Goal: Information Seeking & Learning: Learn about a topic

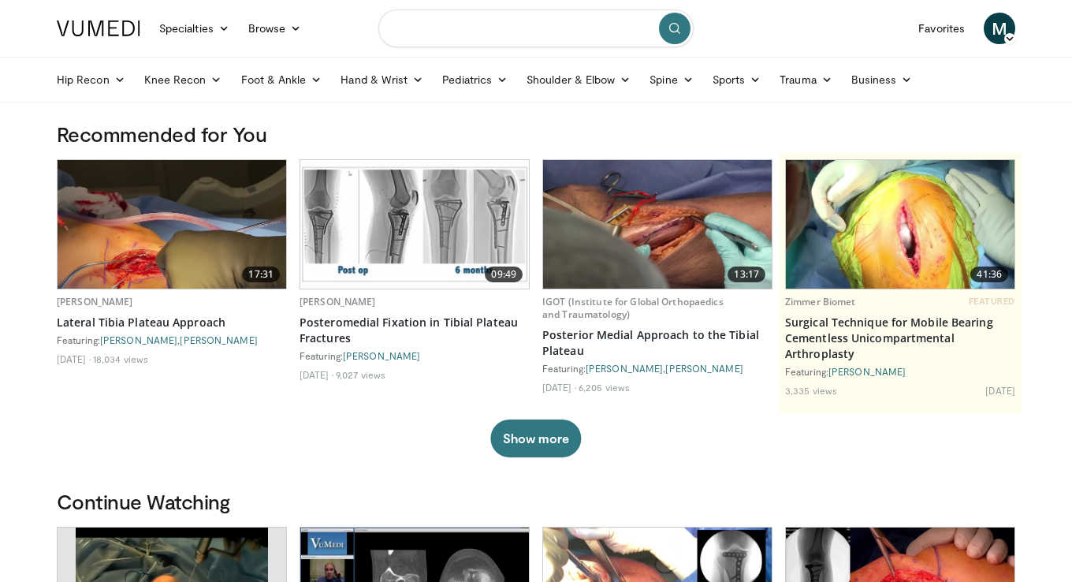
click at [469, 27] on input "Search topics, interventions" at bounding box center [536, 28] width 315 height 38
type input "**********"
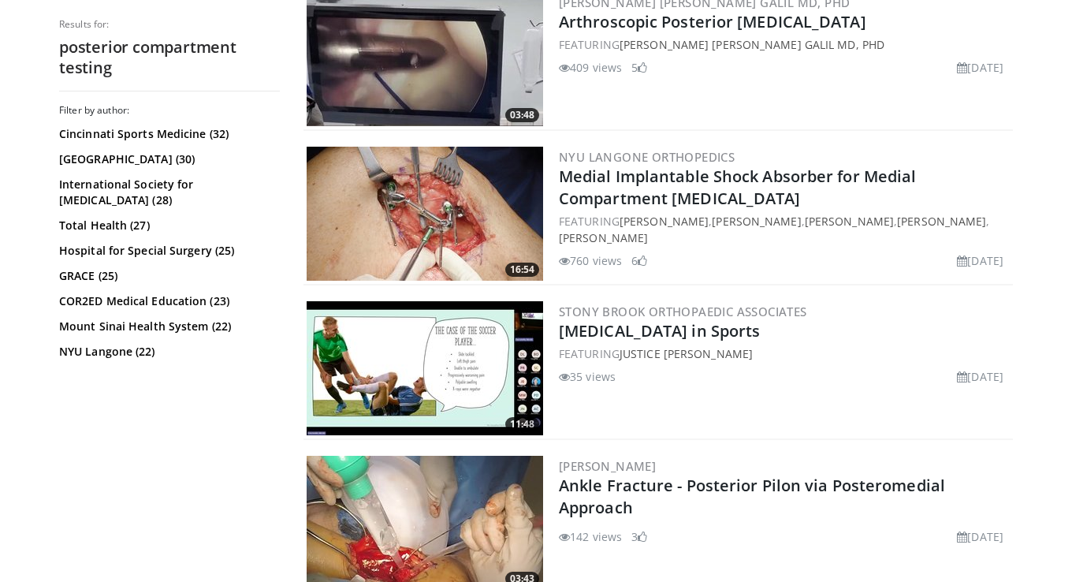
scroll to position [658, 0]
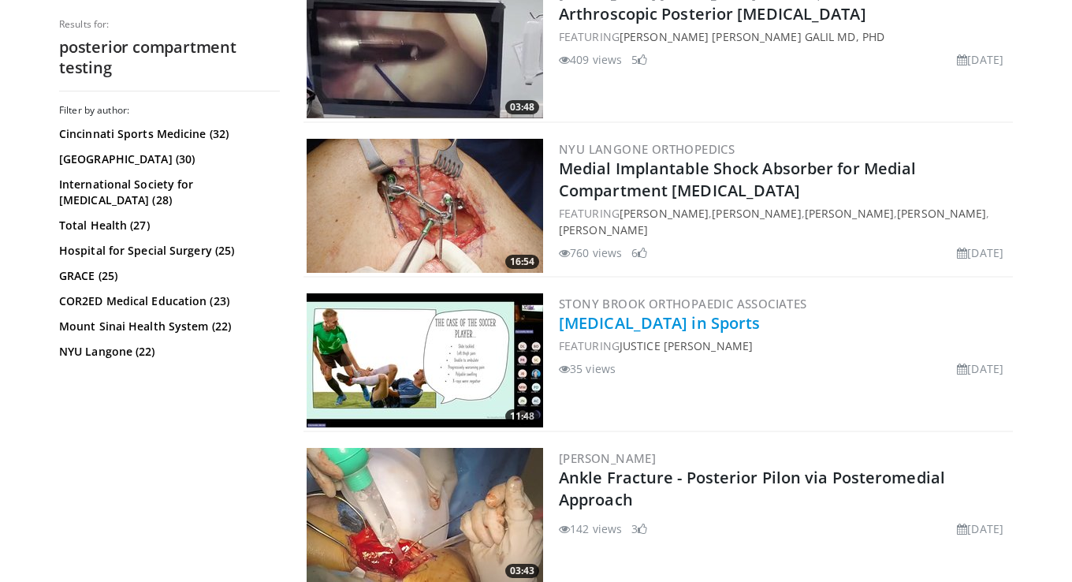
click at [565, 322] on link "[MEDICAL_DATA] in Sports" at bounding box center [659, 322] width 201 height 21
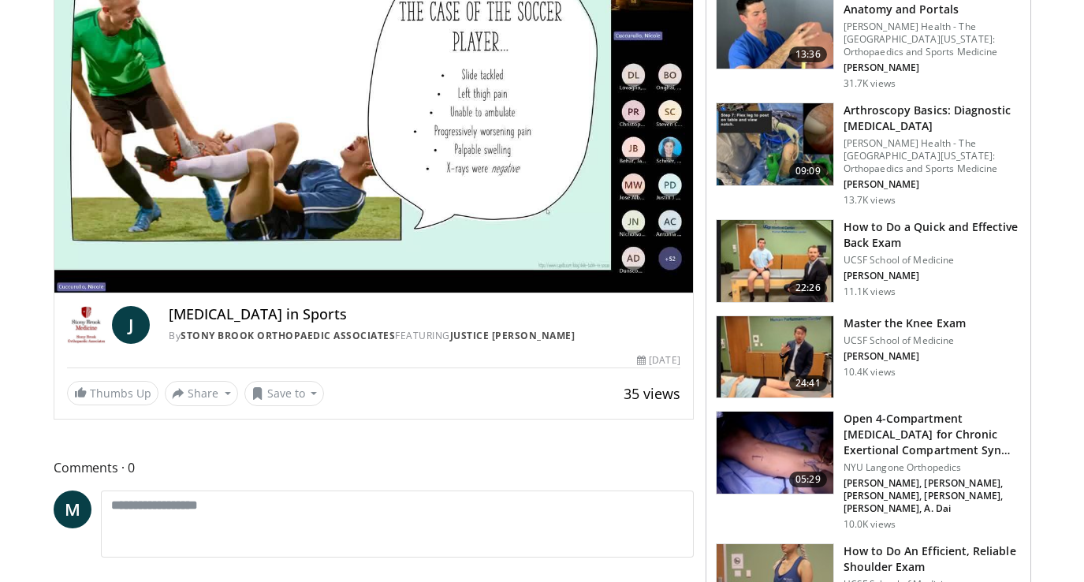
scroll to position [174, 0]
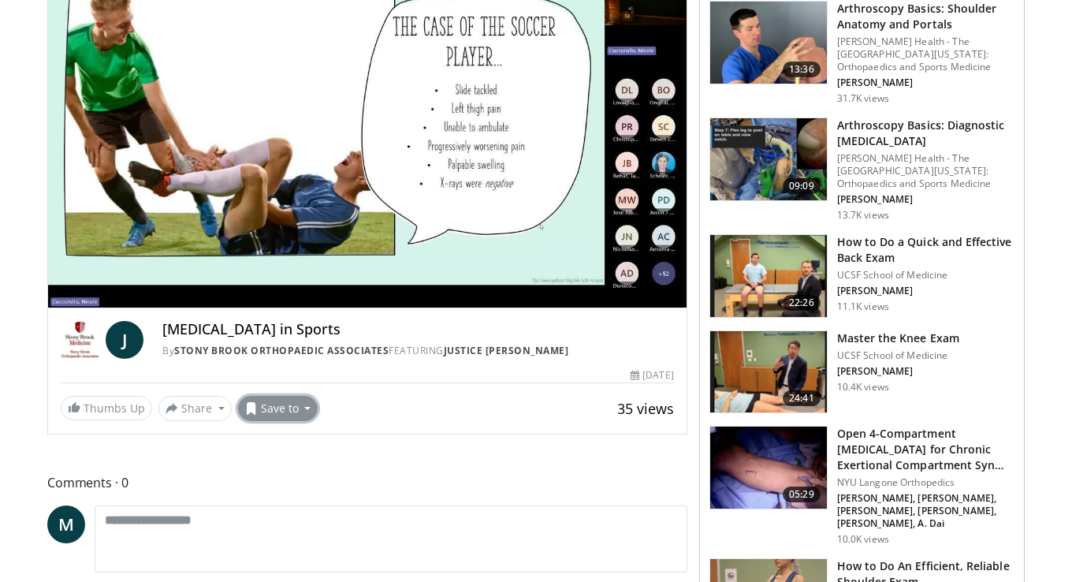
click at [274, 418] on button "Save to" at bounding box center [278, 408] width 80 height 25
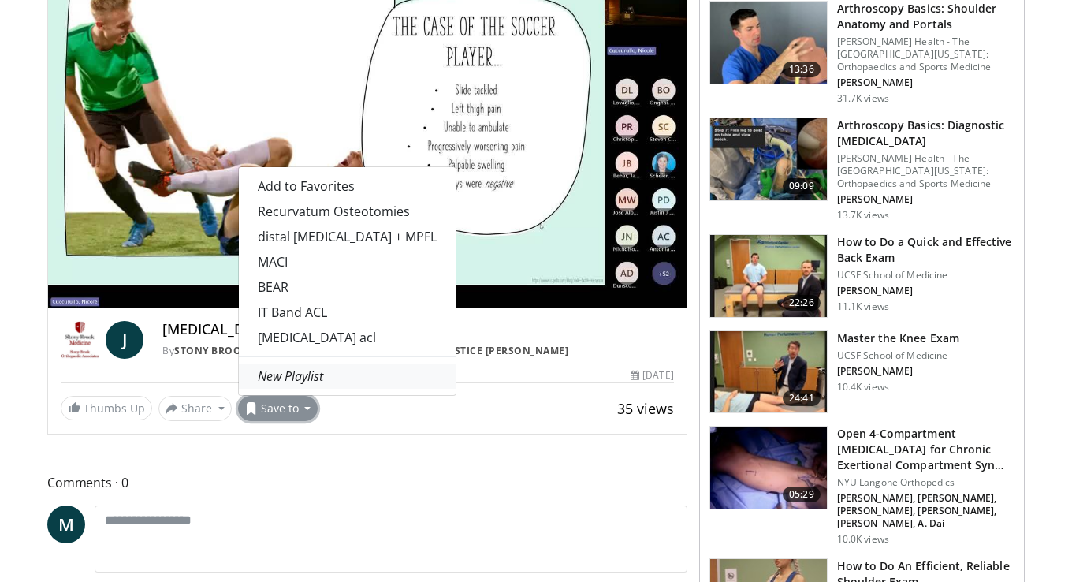
click at [292, 378] on em "New Playlist" at bounding box center [290, 375] width 65 height 17
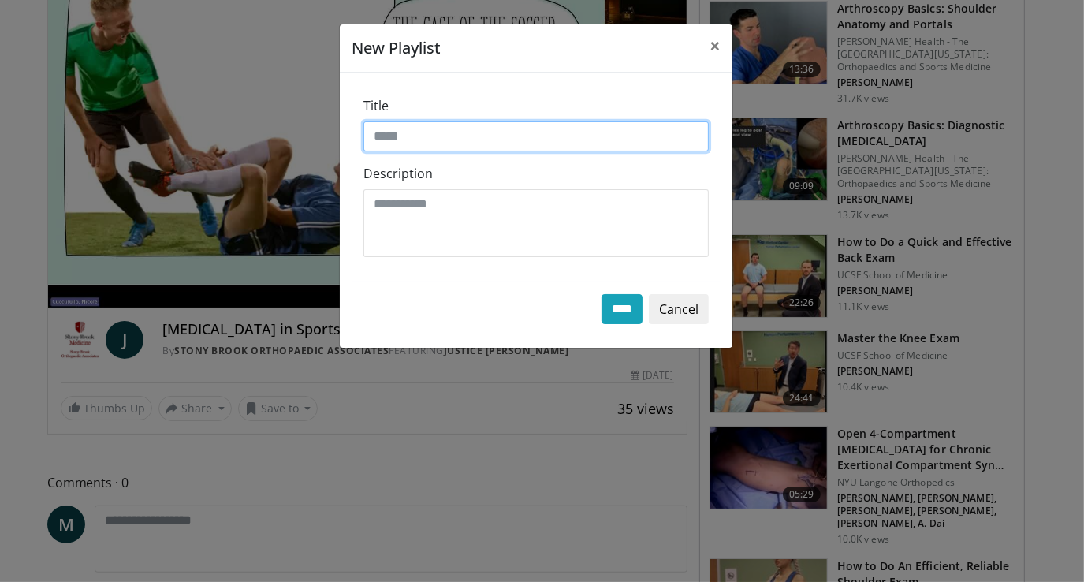
click at [378, 126] on input "Title" at bounding box center [536, 136] width 345 height 30
type input "**********"
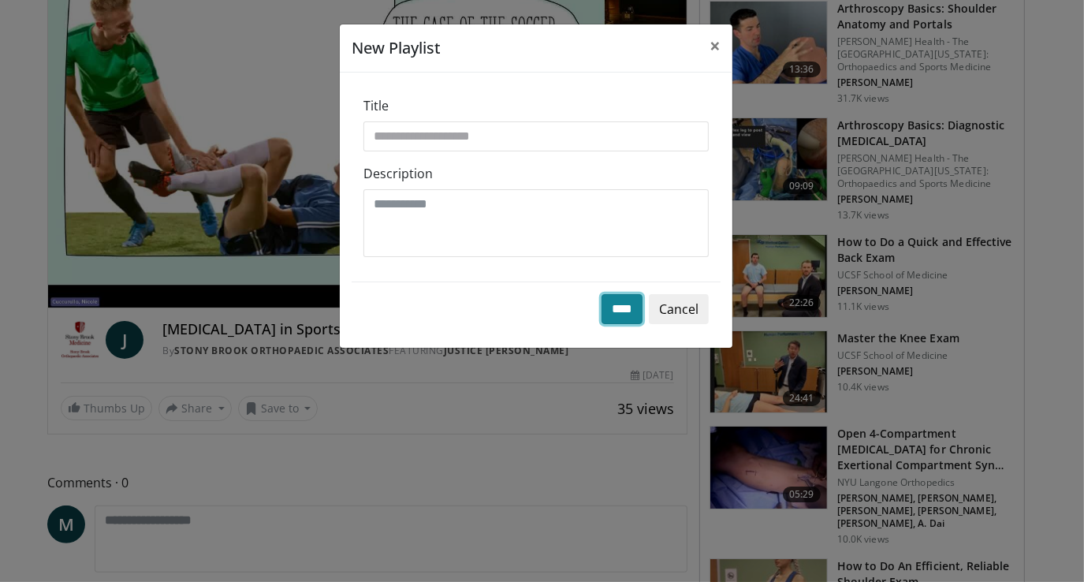
click at [623, 304] on input "****" at bounding box center [622, 309] width 41 height 30
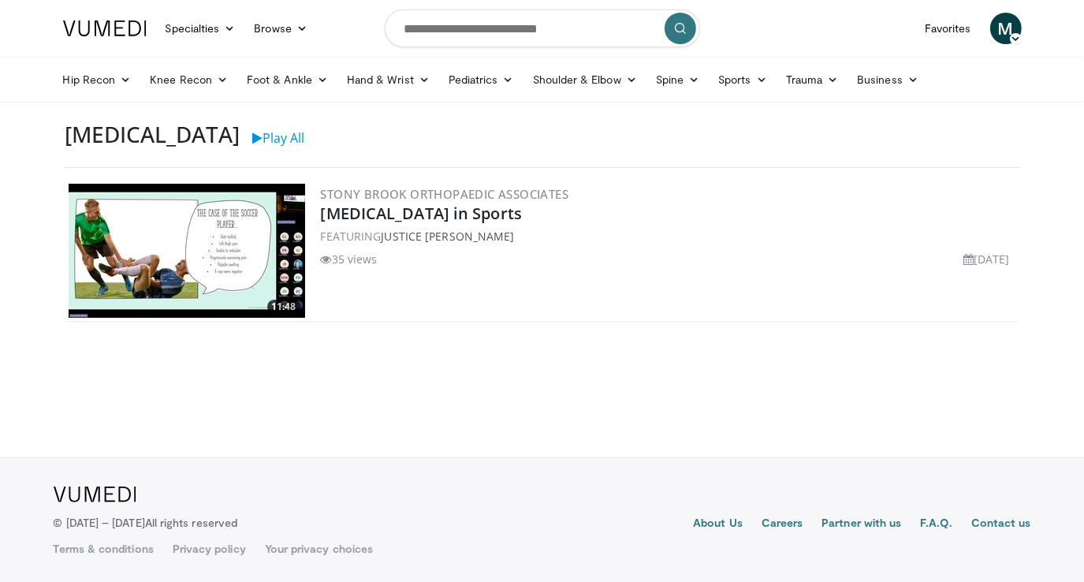
click at [142, 229] on img at bounding box center [187, 251] width 237 height 134
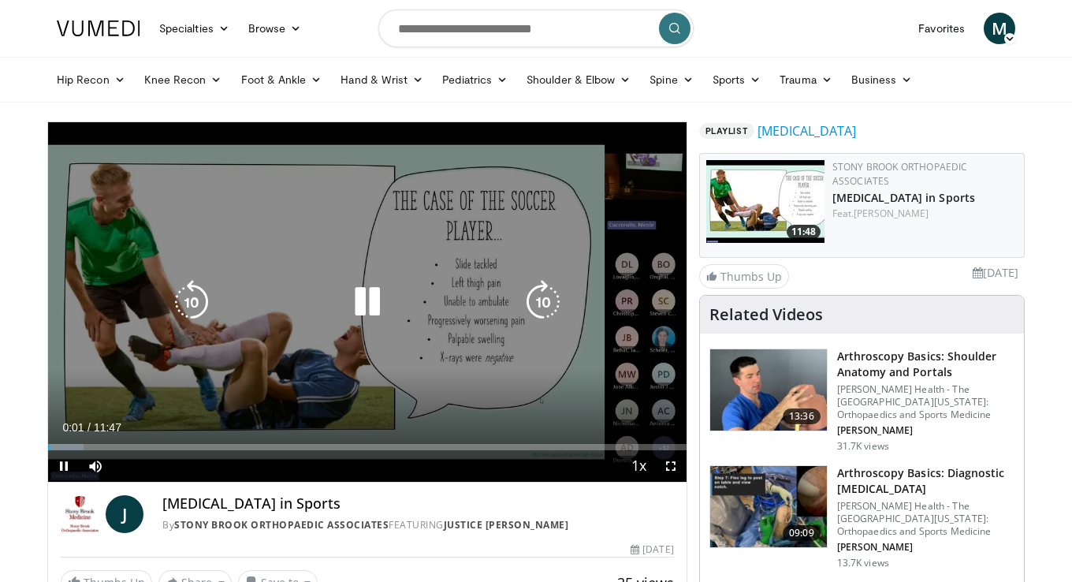
click at [532, 308] on icon "Video Player" at bounding box center [543, 302] width 44 height 44
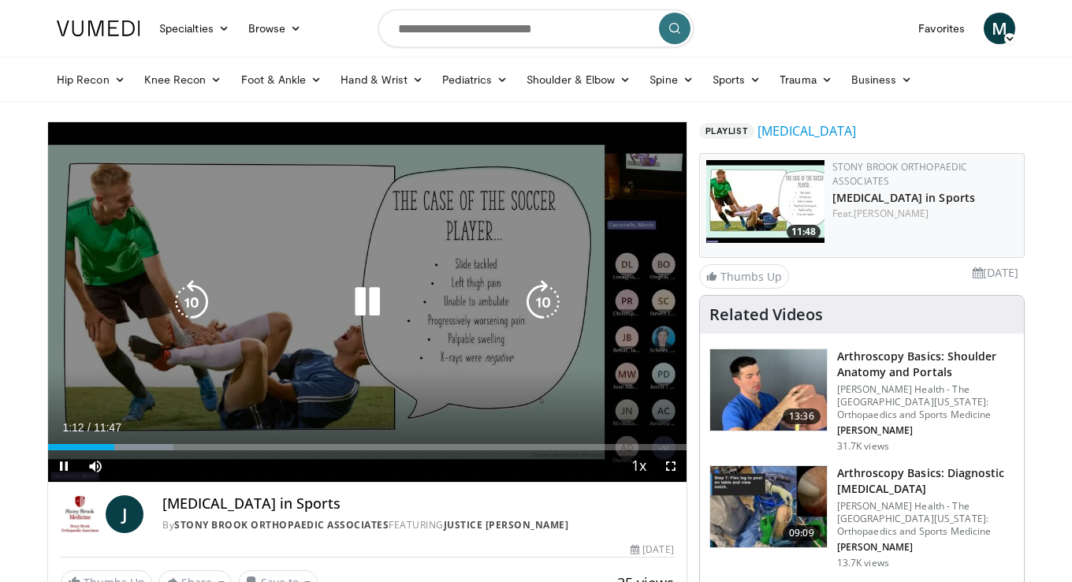
click at [535, 304] on icon "Video Player" at bounding box center [543, 302] width 44 height 44
click at [553, 304] on icon "Video Player" at bounding box center [543, 302] width 44 height 44
click at [554, 294] on icon "Video Player" at bounding box center [543, 302] width 44 height 44
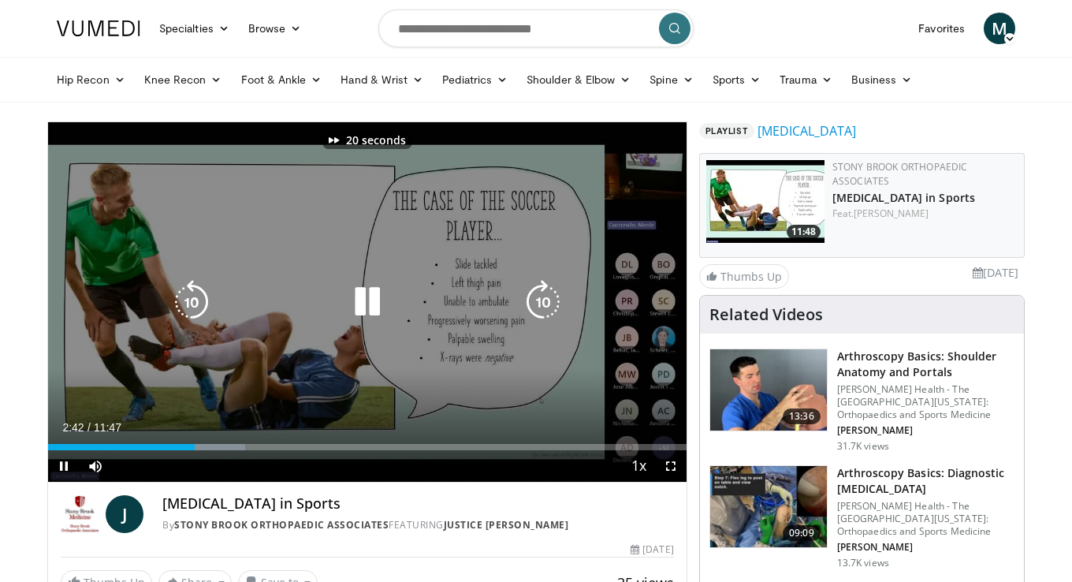
click at [554, 294] on icon "Video Player" at bounding box center [543, 302] width 44 height 44
click at [547, 298] on icon "Video Player" at bounding box center [543, 302] width 44 height 44
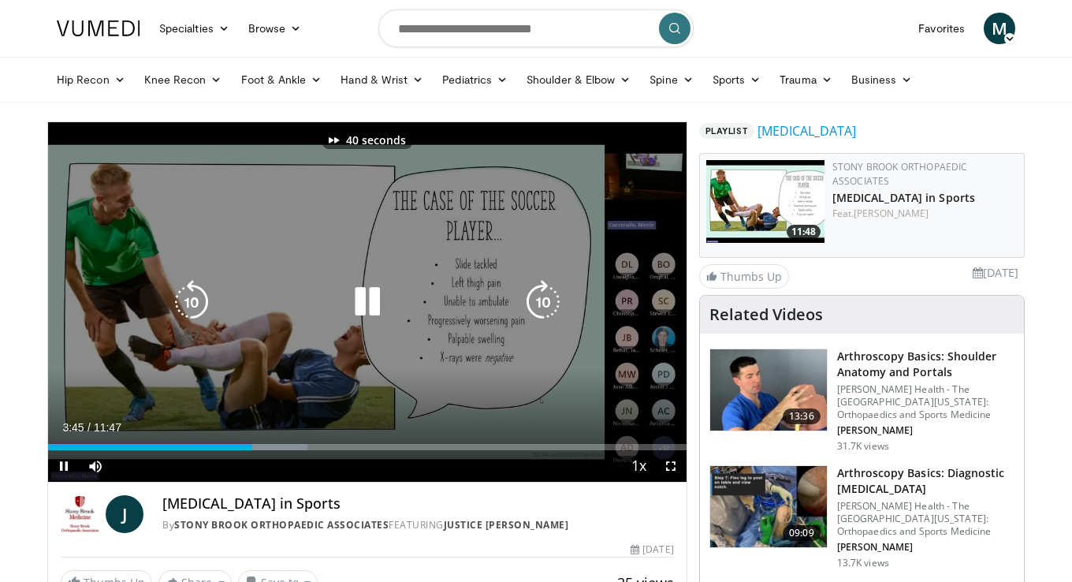
click at [547, 298] on icon "Video Player" at bounding box center [543, 302] width 44 height 44
click at [550, 292] on icon "Video Player" at bounding box center [543, 302] width 44 height 44
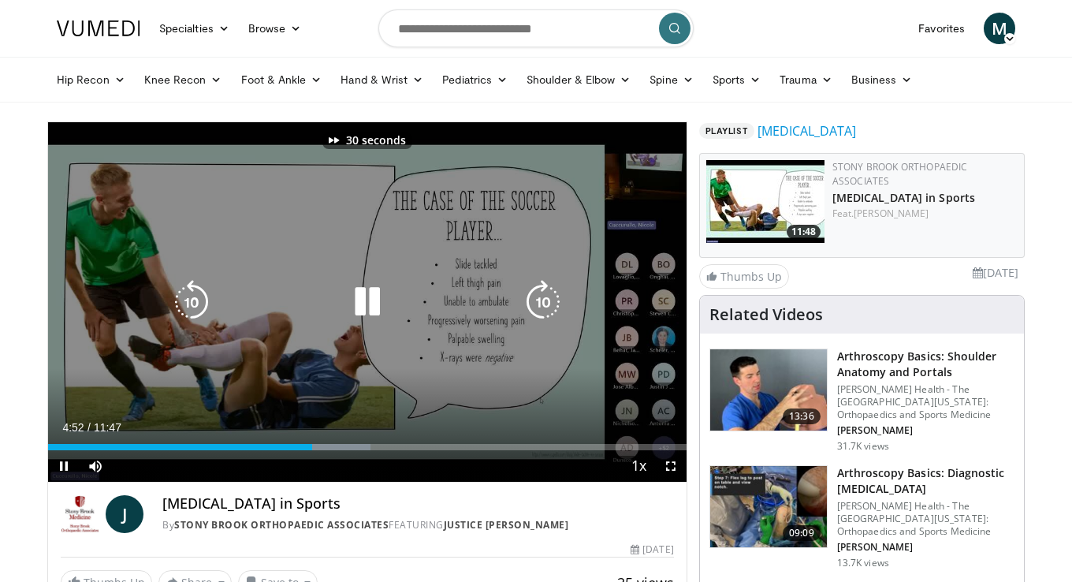
click at [550, 292] on icon "Video Player" at bounding box center [543, 302] width 44 height 44
click at [552, 301] on icon "Video Player" at bounding box center [543, 302] width 44 height 44
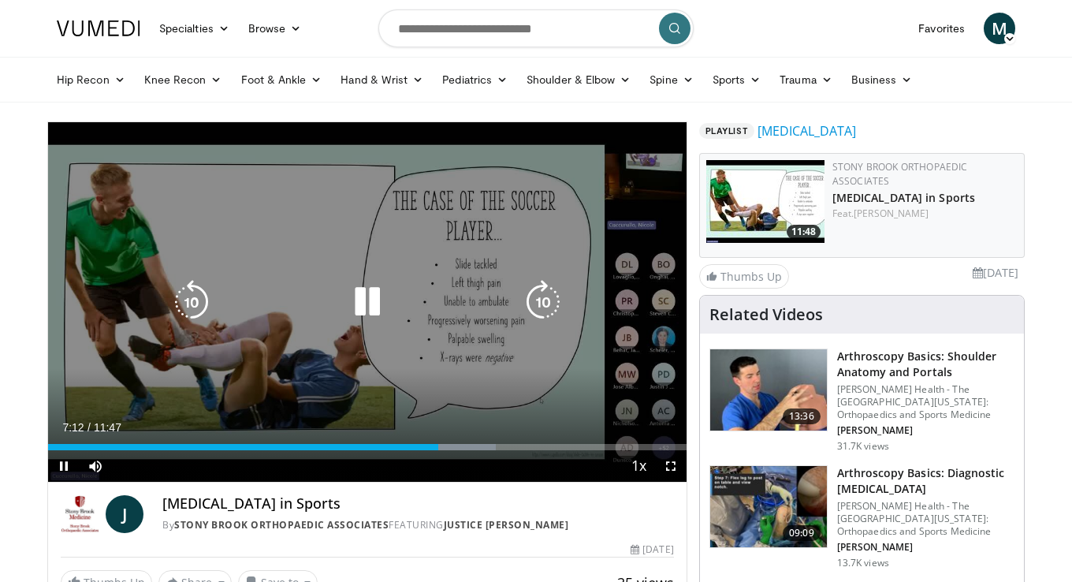
click at [549, 293] on icon "Video Player" at bounding box center [543, 302] width 44 height 44
click at [540, 298] on icon "Video Player" at bounding box center [543, 302] width 44 height 44
click at [532, 325] on div "30 seconds Tap to unmute" at bounding box center [367, 302] width 639 height 360
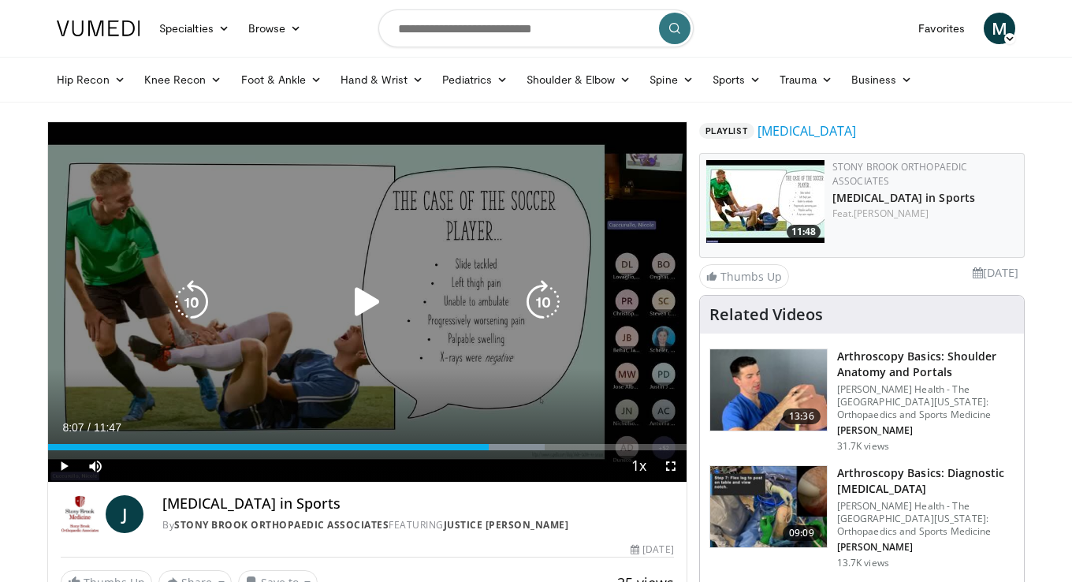
click at [544, 295] on icon "Video Player" at bounding box center [543, 302] width 44 height 44
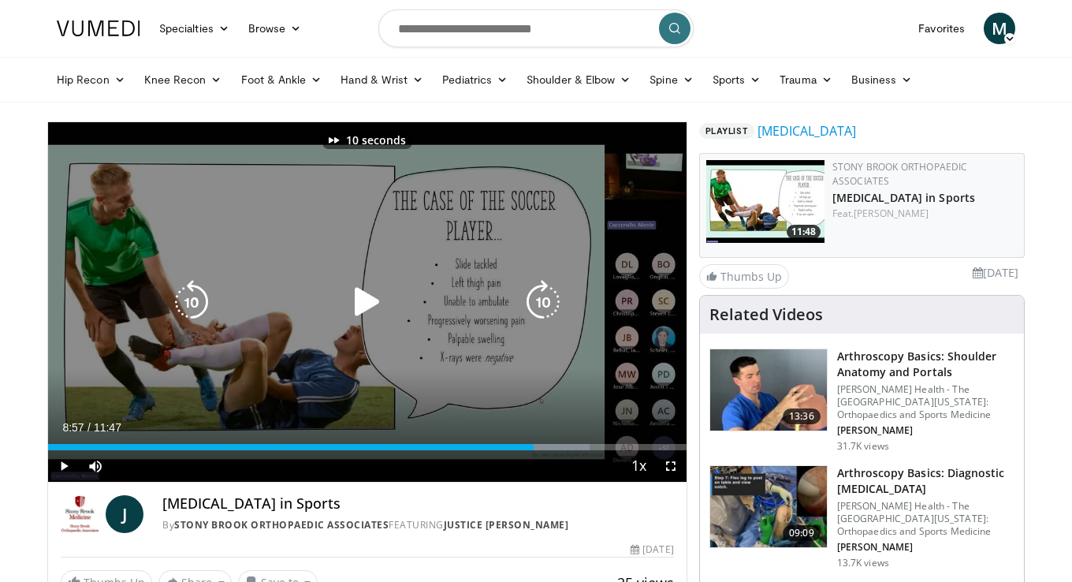
click at [544, 295] on icon "Video Player" at bounding box center [543, 302] width 44 height 44
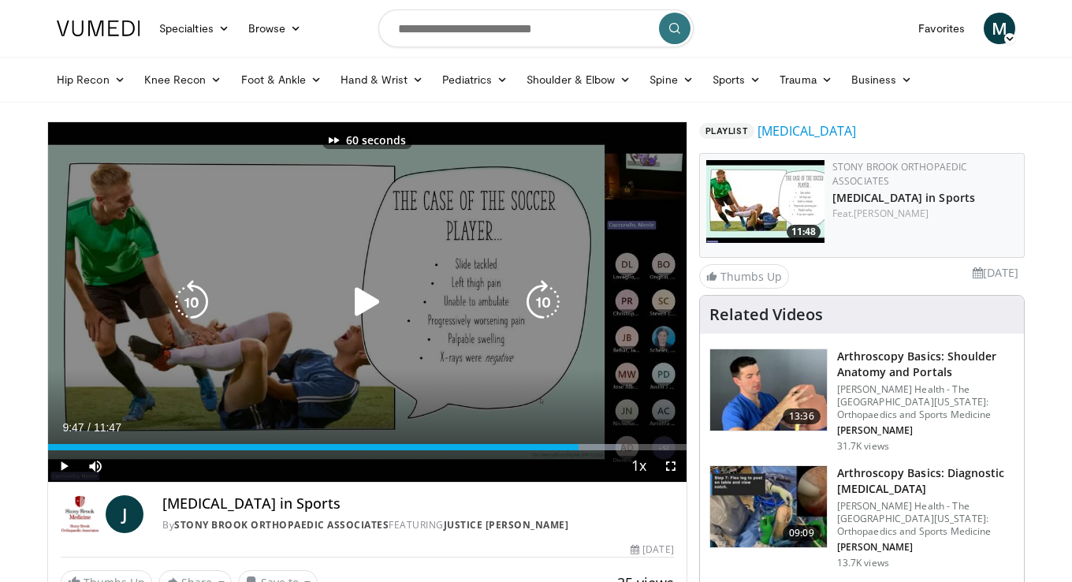
click at [544, 295] on icon "Video Player" at bounding box center [543, 302] width 44 height 44
click at [547, 307] on icon "Video Player" at bounding box center [543, 302] width 44 height 44
click at [549, 297] on icon "Video Player" at bounding box center [543, 302] width 44 height 44
click at [544, 286] on icon "Video Player" at bounding box center [543, 302] width 44 height 44
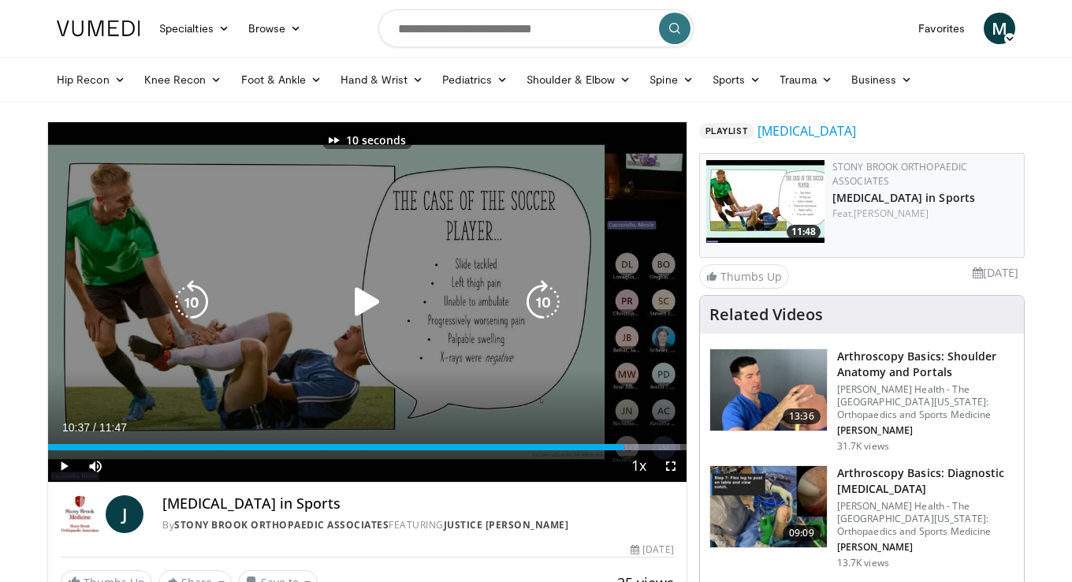
click at [544, 286] on icon "Video Player" at bounding box center [543, 302] width 44 height 44
click at [537, 301] on icon "Video Player" at bounding box center [543, 302] width 44 height 44
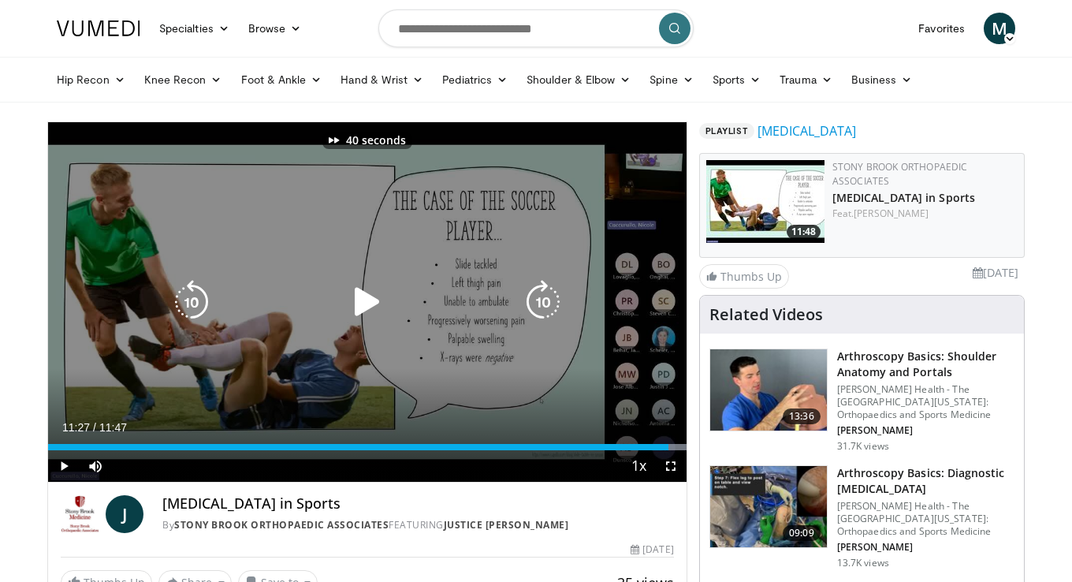
click at [537, 301] on icon "Video Player" at bounding box center [543, 302] width 44 height 44
click at [537, 301] on div "50 seconds Tap to unmute" at bounding box center [367, 302] width 639 height 360
click at [552, 303] on icon "Video Player" at bounding box center [543, 302] width 44 height 44
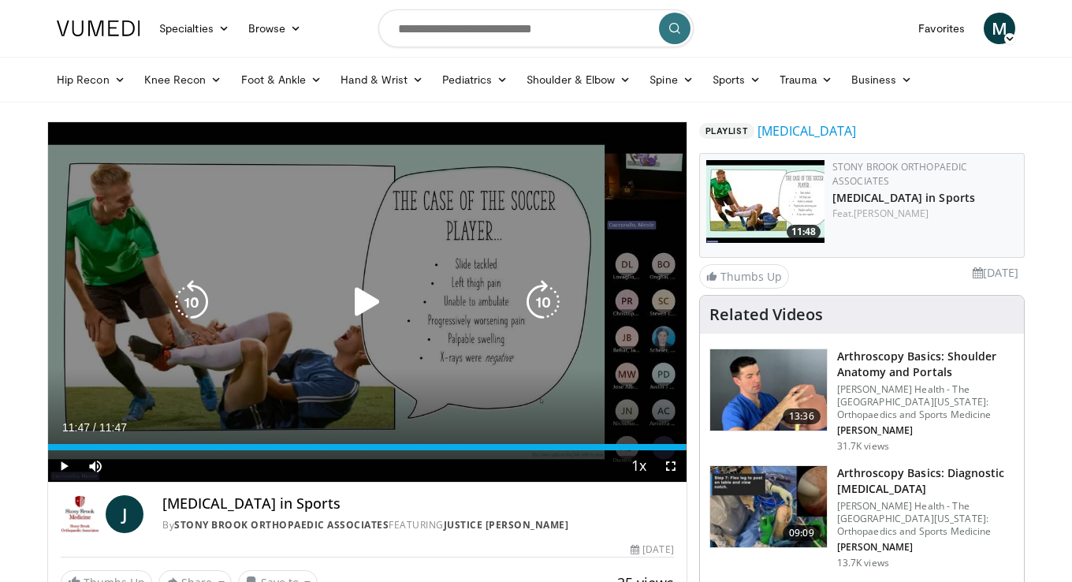
click at [552, 303] on icon "Video Player" at bounding box center [543, 302] width 44 height 44
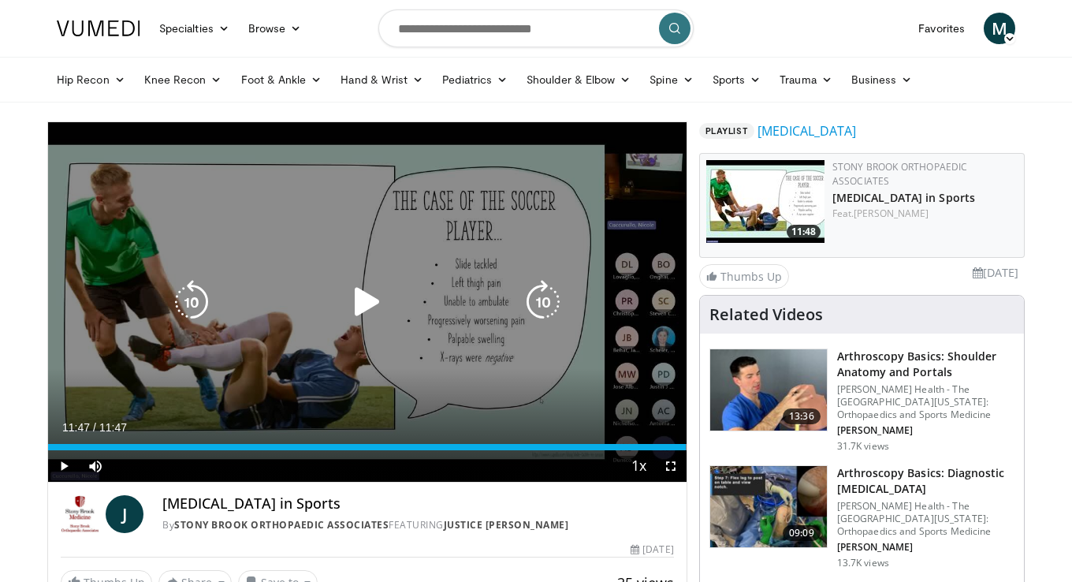
click at [552, 303] on icon "Video Player" at bounding box center [543, 302] width 44 height 44
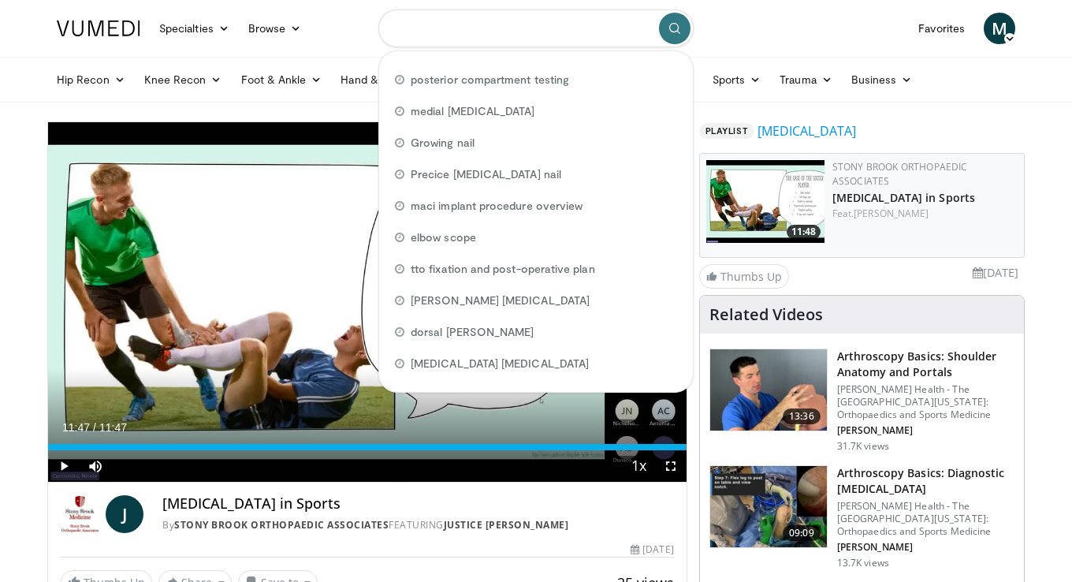
click at [587, 28] on input "Search topics, interventions" at bounding box center [536, 28] width 315 height 38
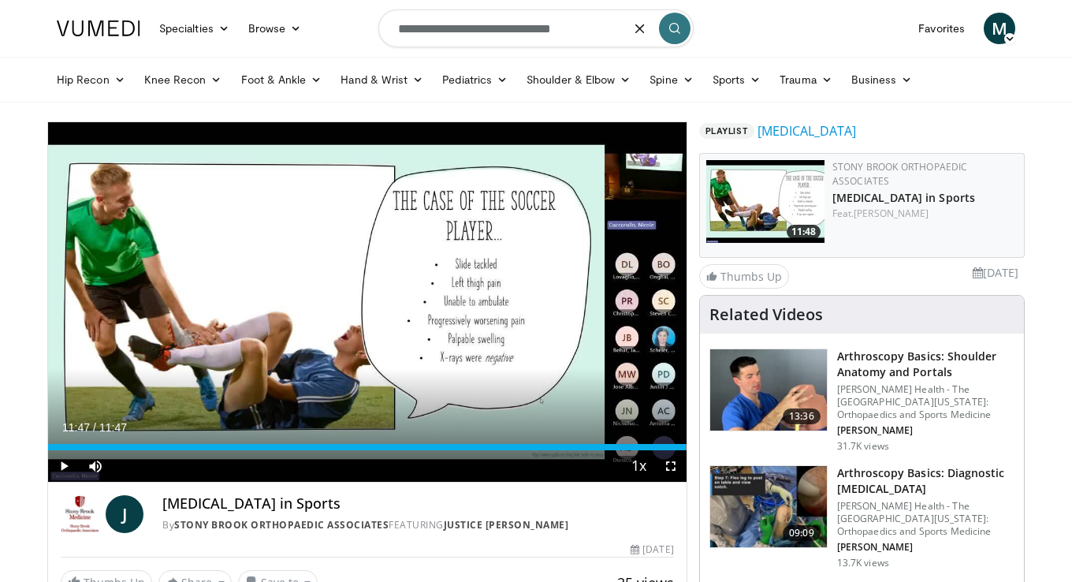
type input "**********"
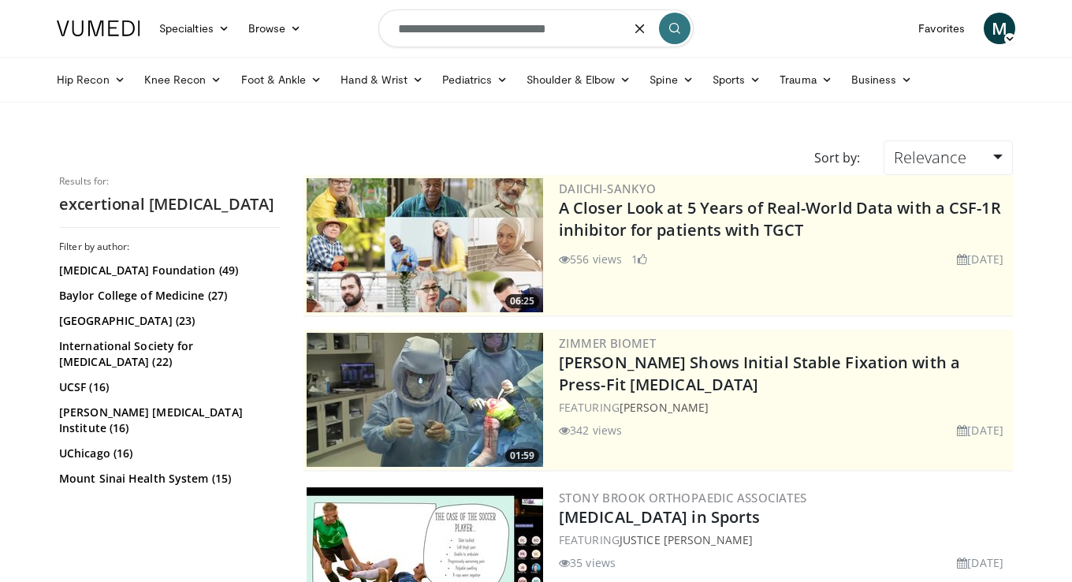
type input "**********"
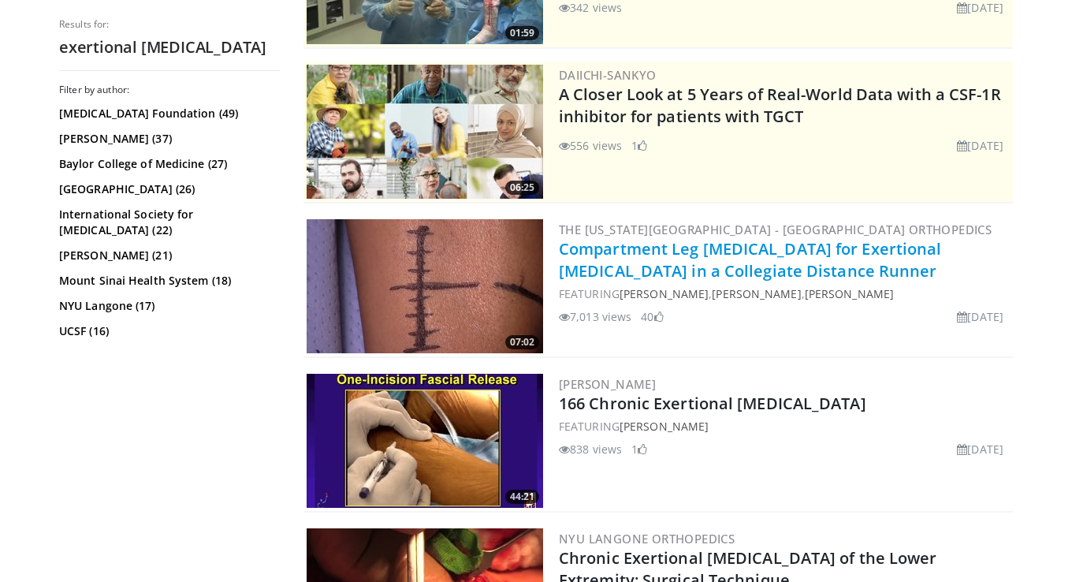
scroll to position [268, 0]
click at [670, 263] on link "Compartment Leg [MEDICAL_DATA] for Exertional [MEDICAL_DATA] in a Collegiate Di…" at bounding box center [750, 259] width 383 height 43
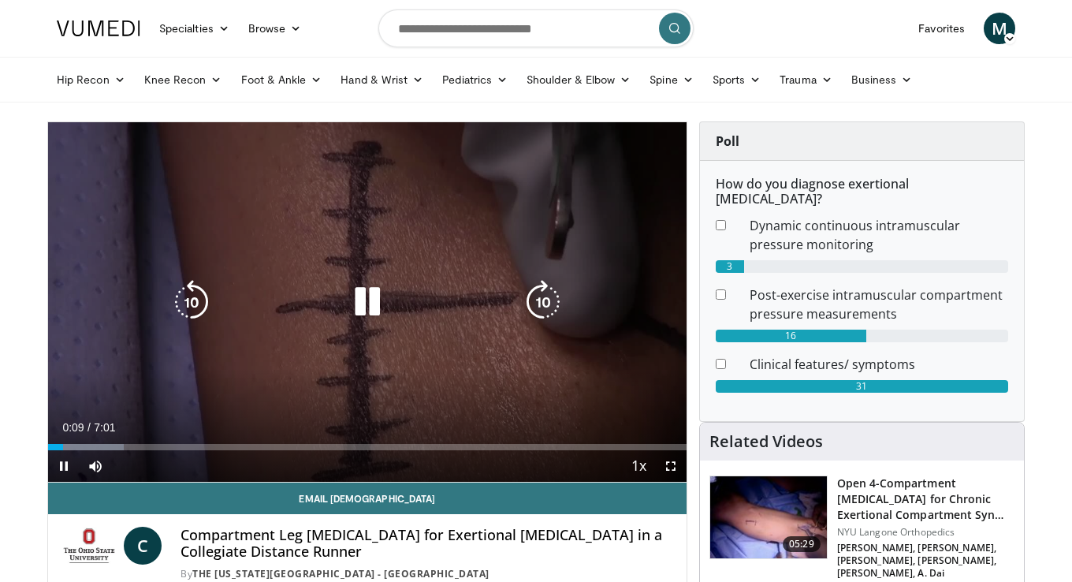
click at [550, 296] on icon "Video Player" at bounding box center [543, 302] width 44 height 44
click at [540, 305] on icon "Video Player" at bounding box center [543, 302] width 44 height 44
click at [549, 303] on icon "Video Player" at bounding box center [543, 302] width 44 height 44
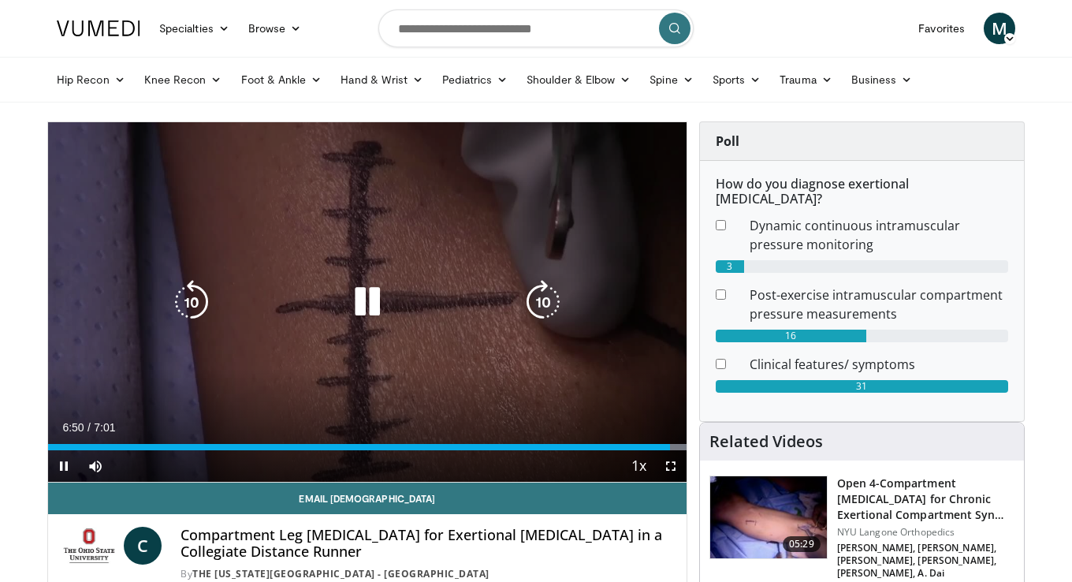
click at [326, 173] on div "10 seconds Tap to unmute" at bounding box center [367, 302] width 639 height 360
click at [192, 307] on icon "Video Player" at bounding box center [192, 302] width 44 height 44
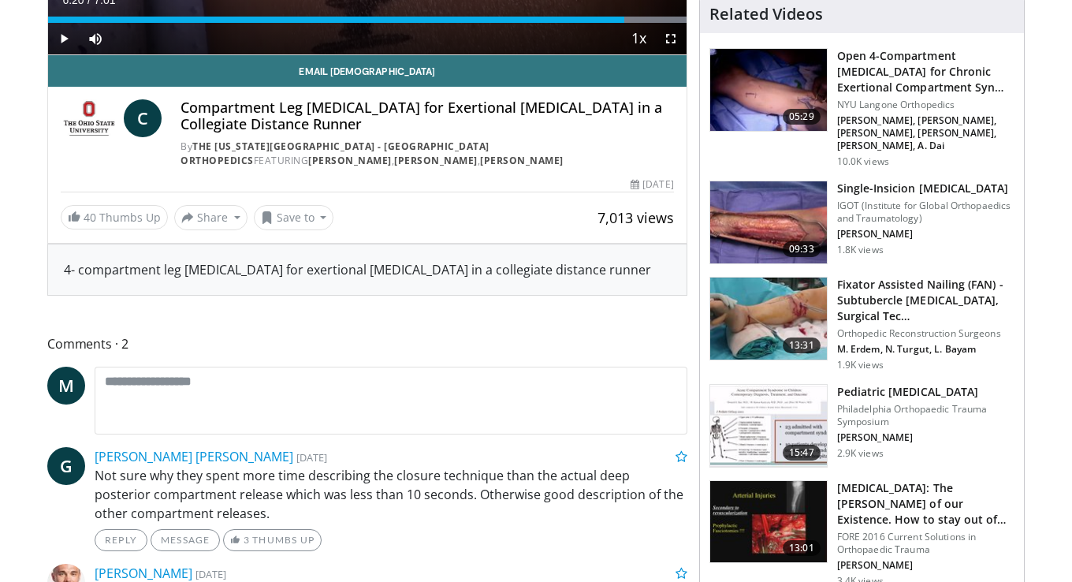
scroll to position [428, 0]
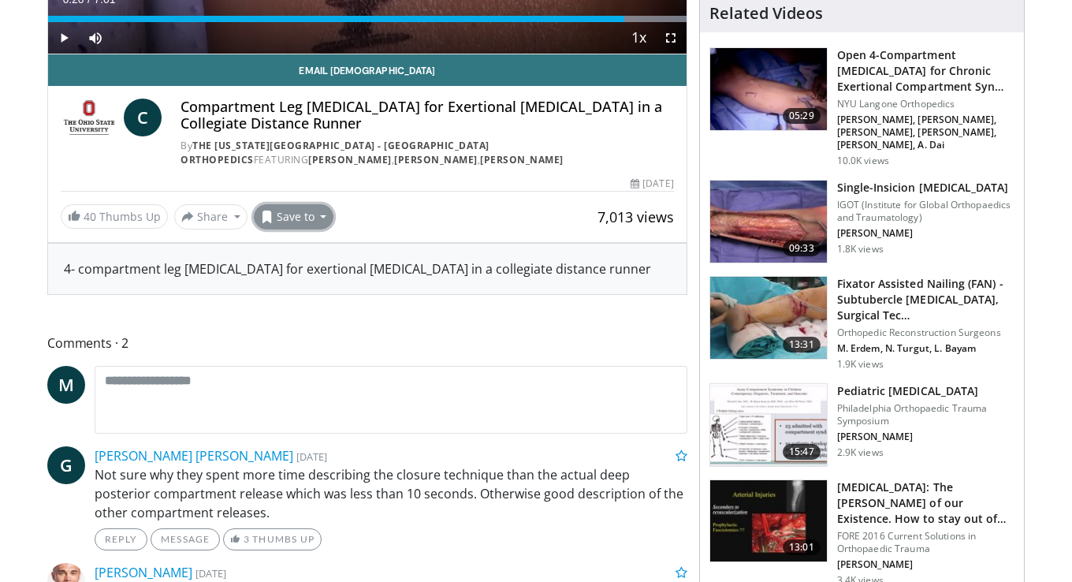
click at [291, 222] on button "Save to" at bounding box center [294, 216] width 80 height 25
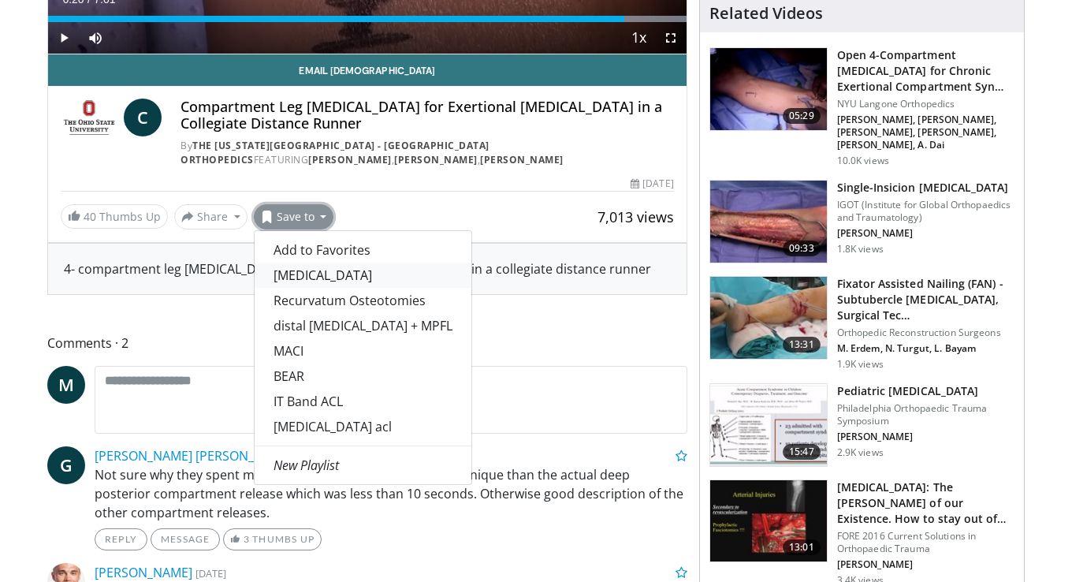
click at [303, 279] on link "[MEDICAL_DATA]" at bounding box center [363, 275] width 217 height 25
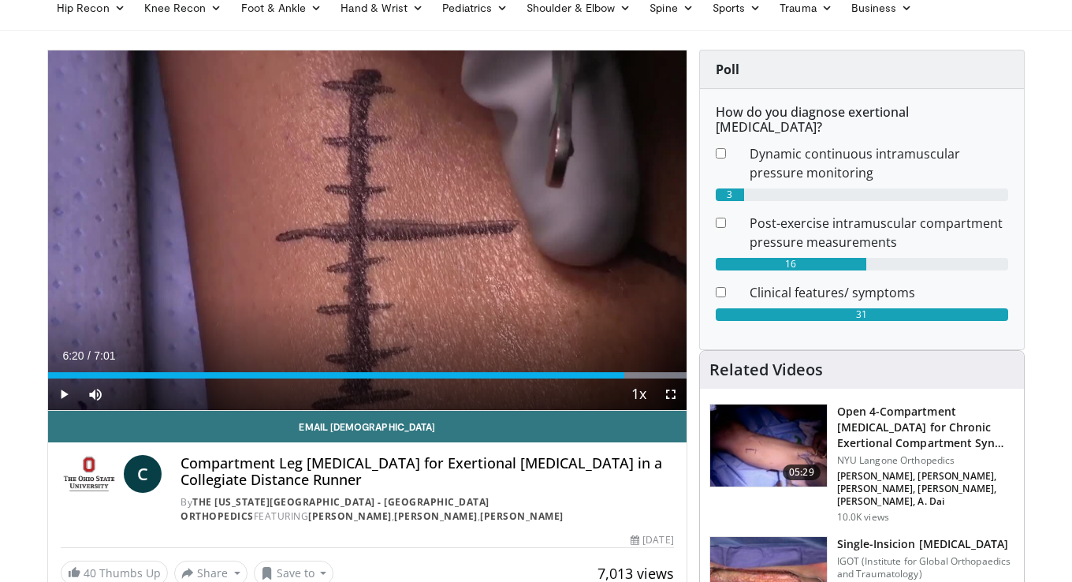
scroll to position [0, 0]
